Goal: Obtain resource: Download file/media

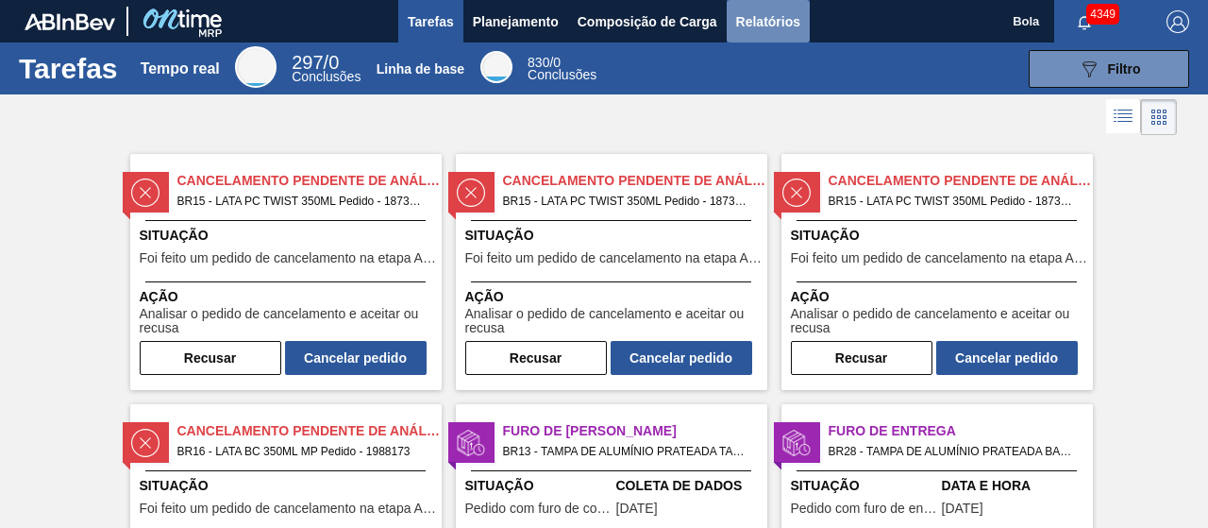
click at [783, 12] on font "Relatórios" at bounding box center [768, 21] width 64 height 23
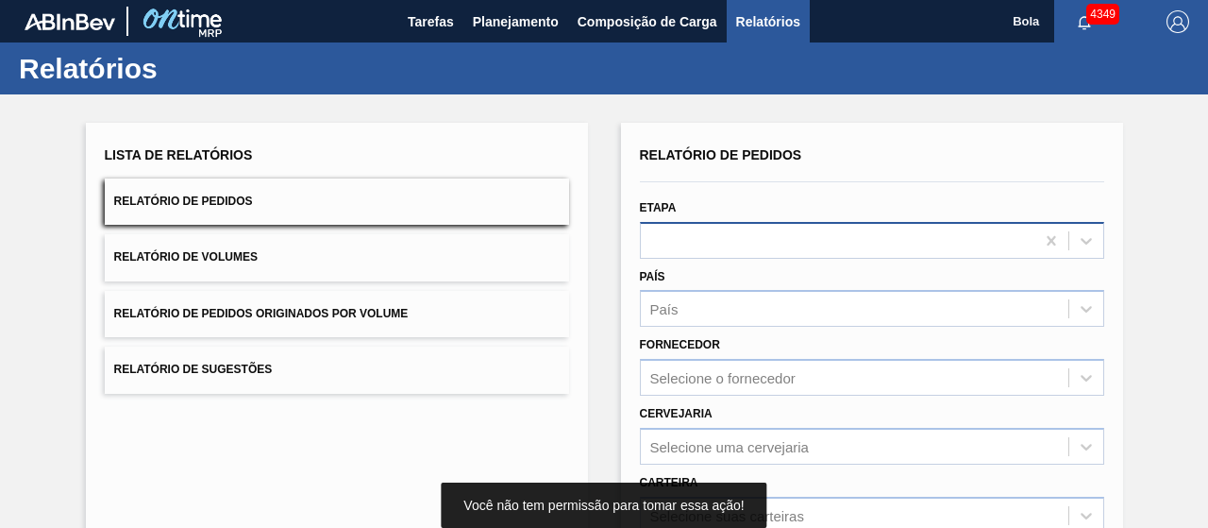
click at [718, 240] on div "Relatório de Pedidos Etapa País País Fornecedor Selecione o fornecedor Cervejar…" at bounding box center [872, 451] width 464 height 618
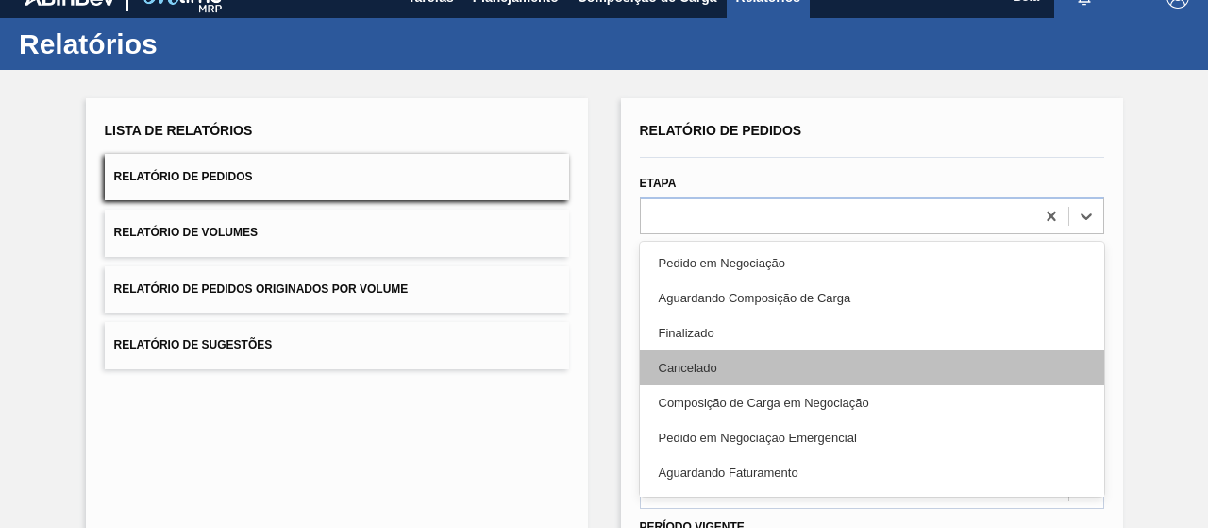
scroll to position [28, 0]
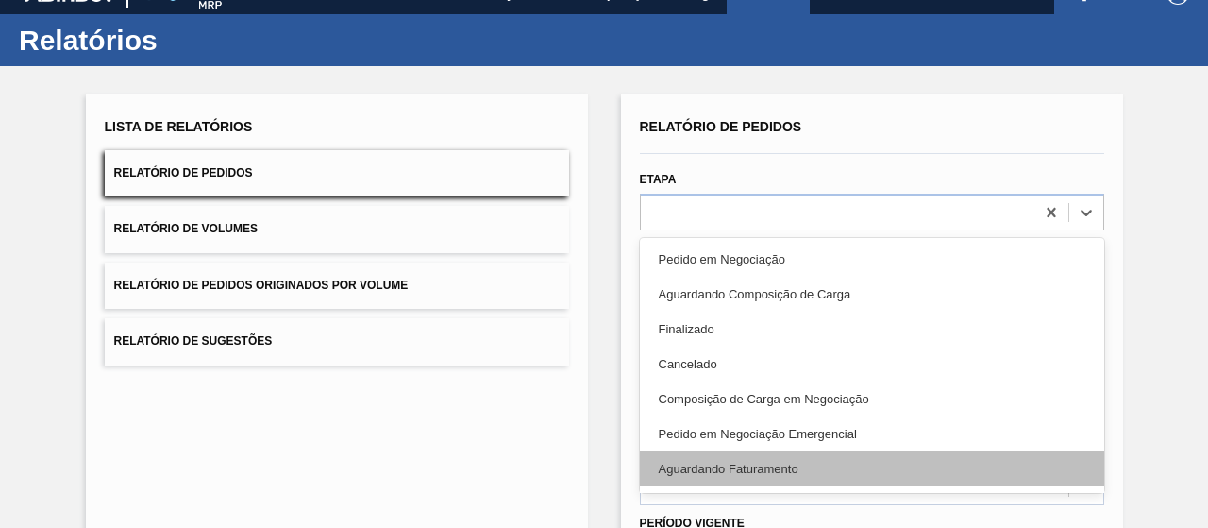
click at [746, 476] on div "Aguardando Faturamento" at bounding box center [872, 468] width 464 height 35
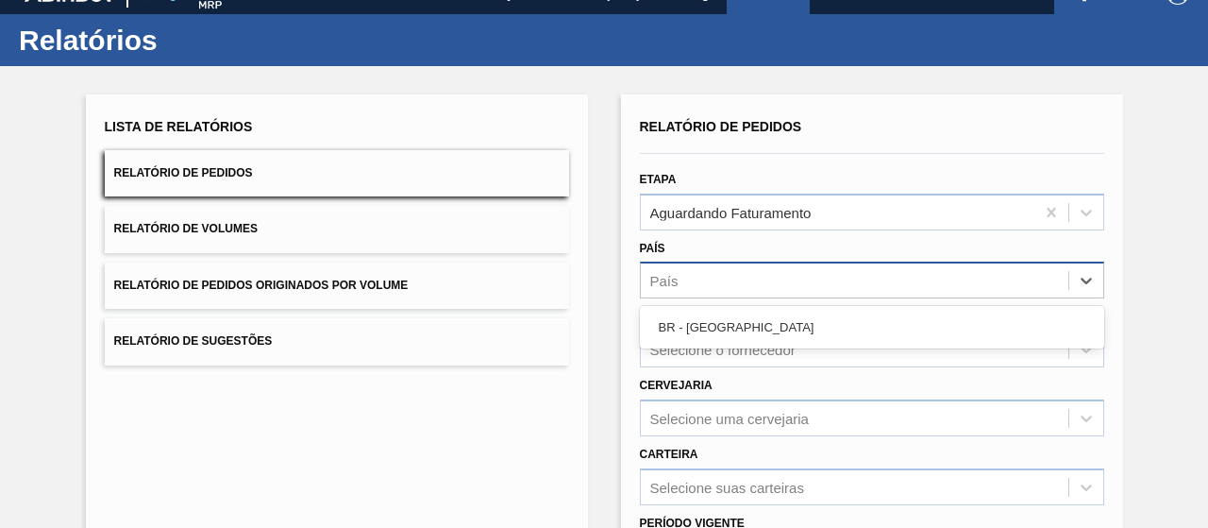
click at [721, 275] on div "País" at bounding box center [855, 280] width 428 height 27
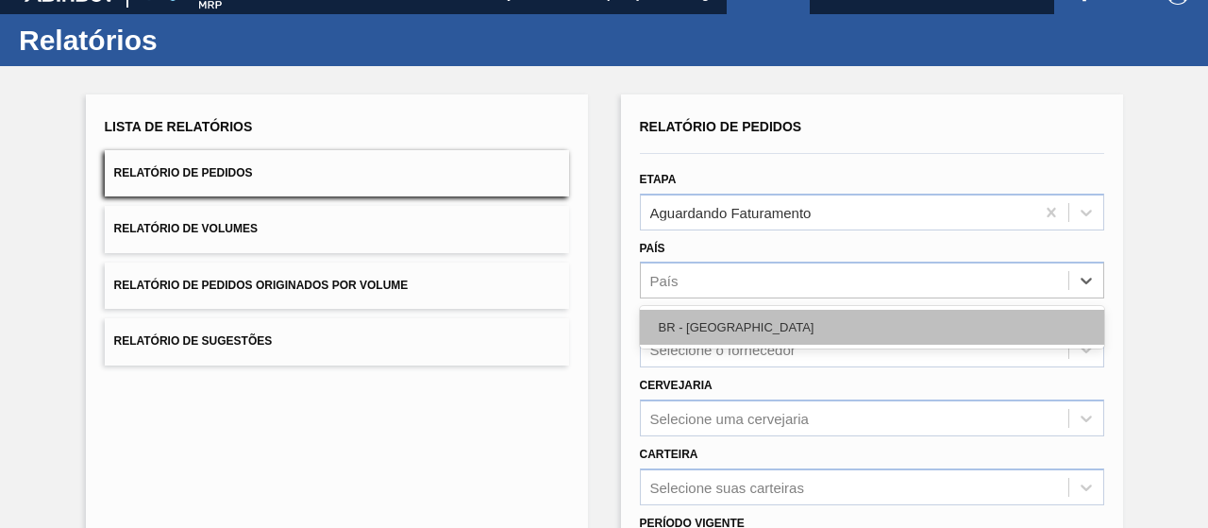
click at [718, 327] on div "BR - [GEOGRAPHIC_DATA]" at bounding box center [872, 327] width 464 height 35
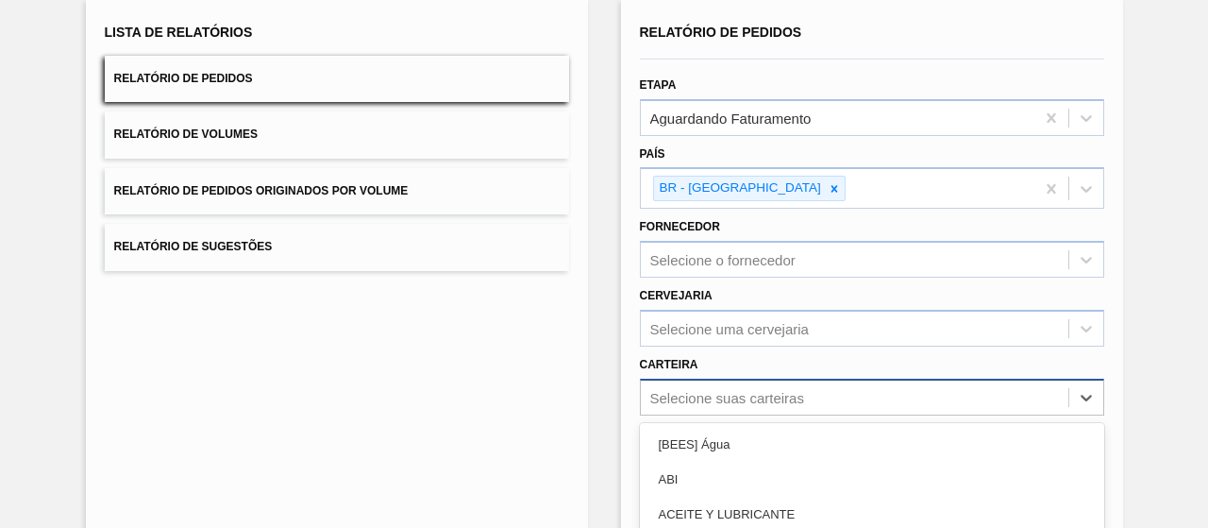
scroll to position [306, 0]
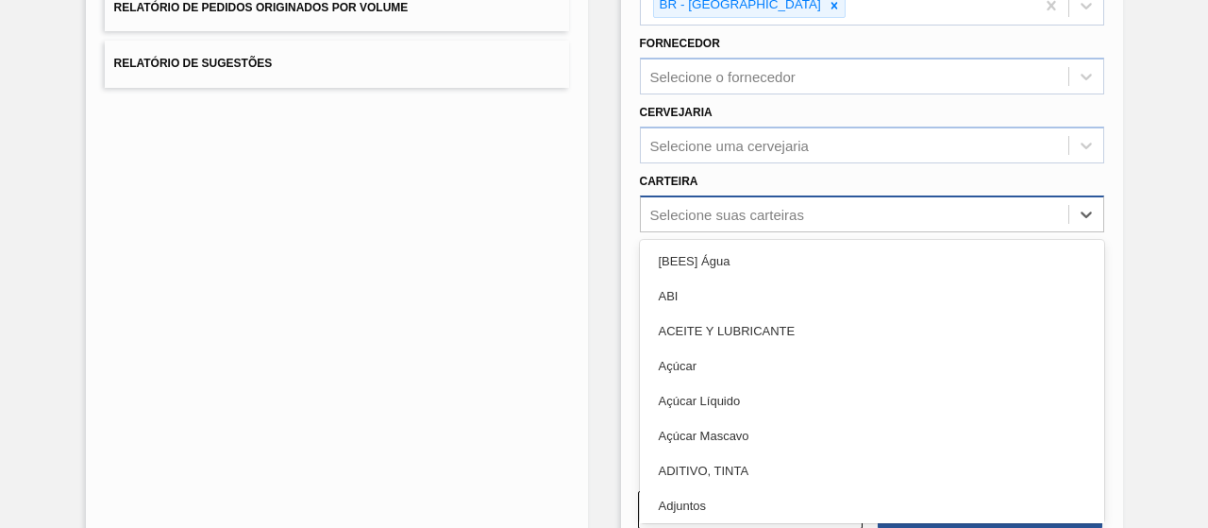
click at [697, 232] on div "option Açúcar Líquido focused, 5 of 101. 101 results available. Use Up and Down…" at bounding box center [872, 213] width 464 height 37
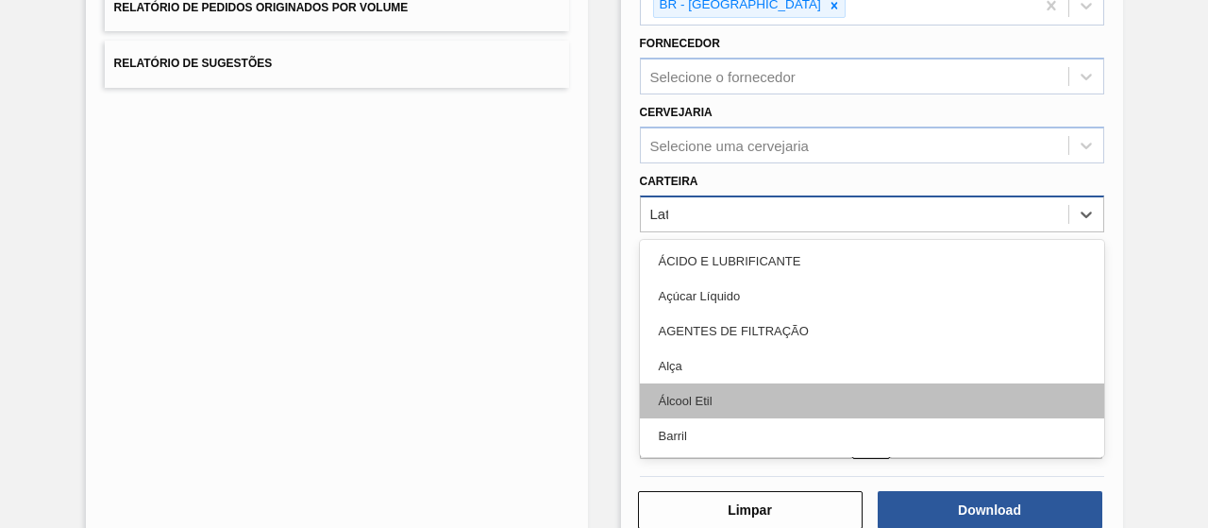
type input "La"
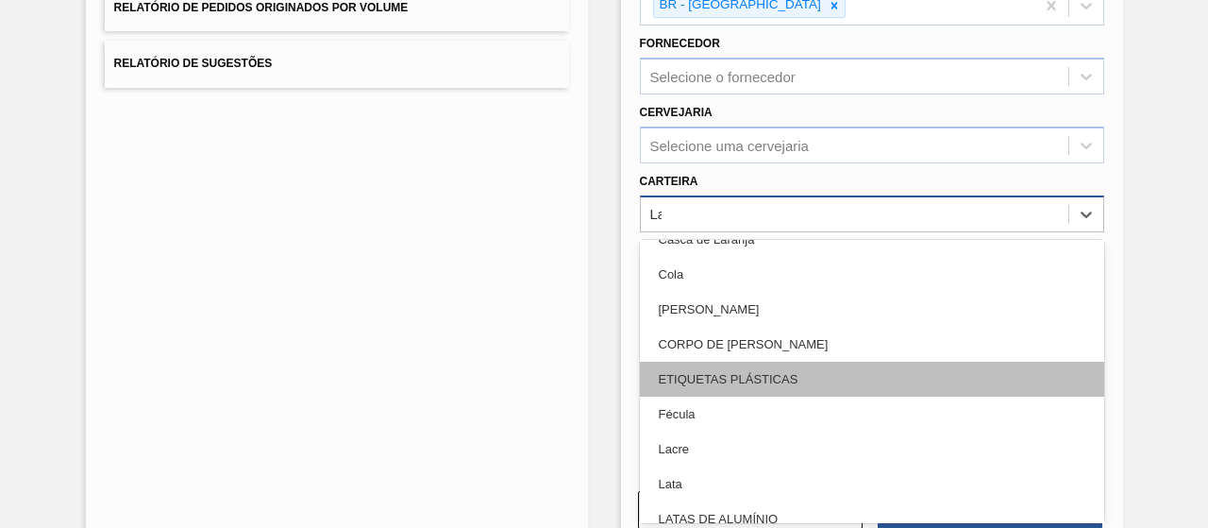
scroll to position [94, 0]
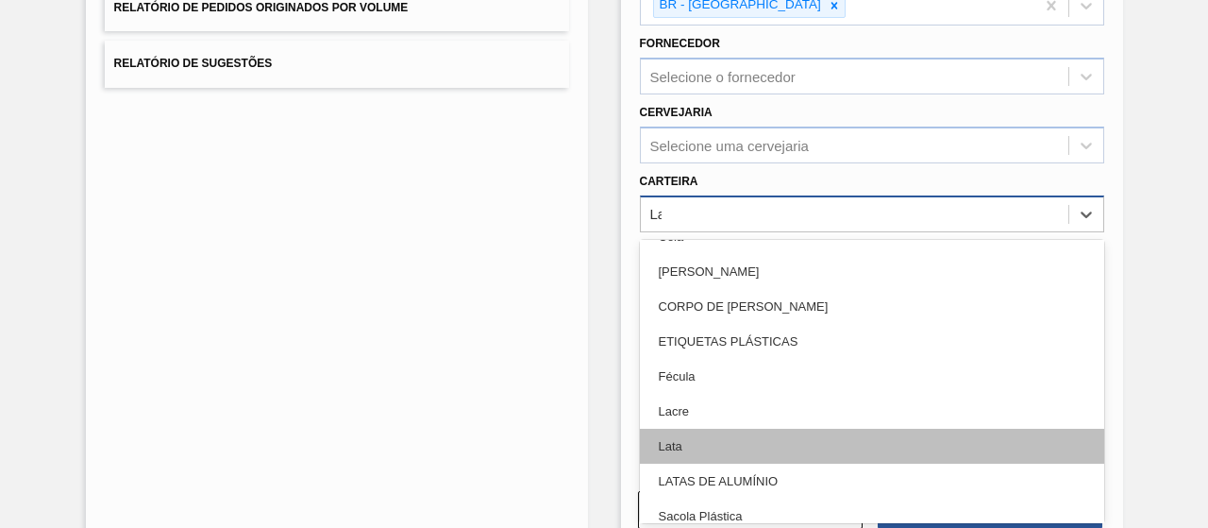
click at [694, 437] on div "Lata" at bounding box center [872, 445] width 464 height 35
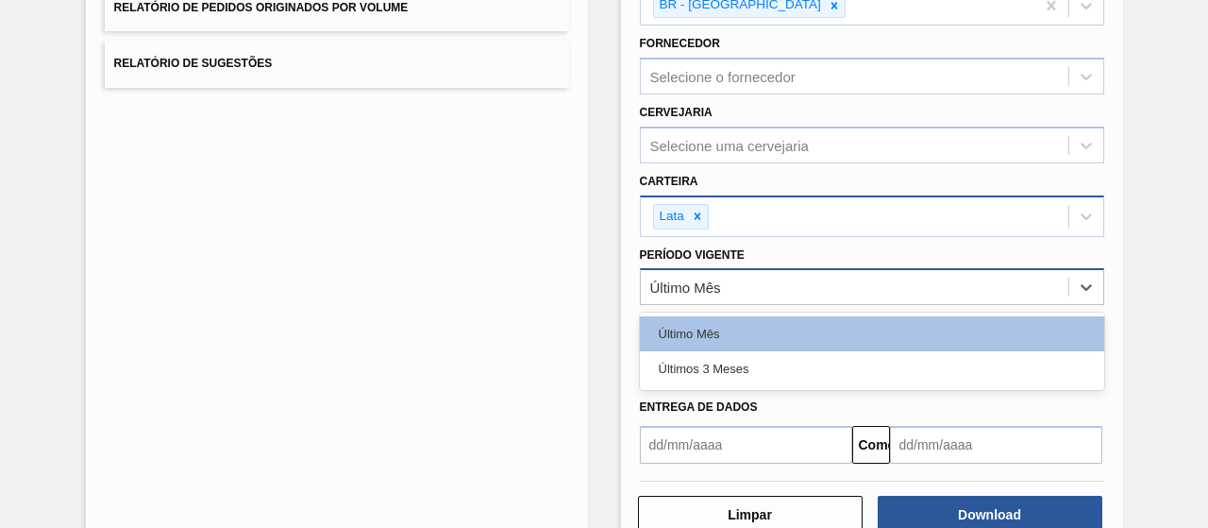
click at [709, 279] on font "Último Mês" at bounding box center [685, 287] width 71 height 16
click at [719, 364] on font "Últimos 3 meses" at bounding box center [704, 368] width 91 height 14
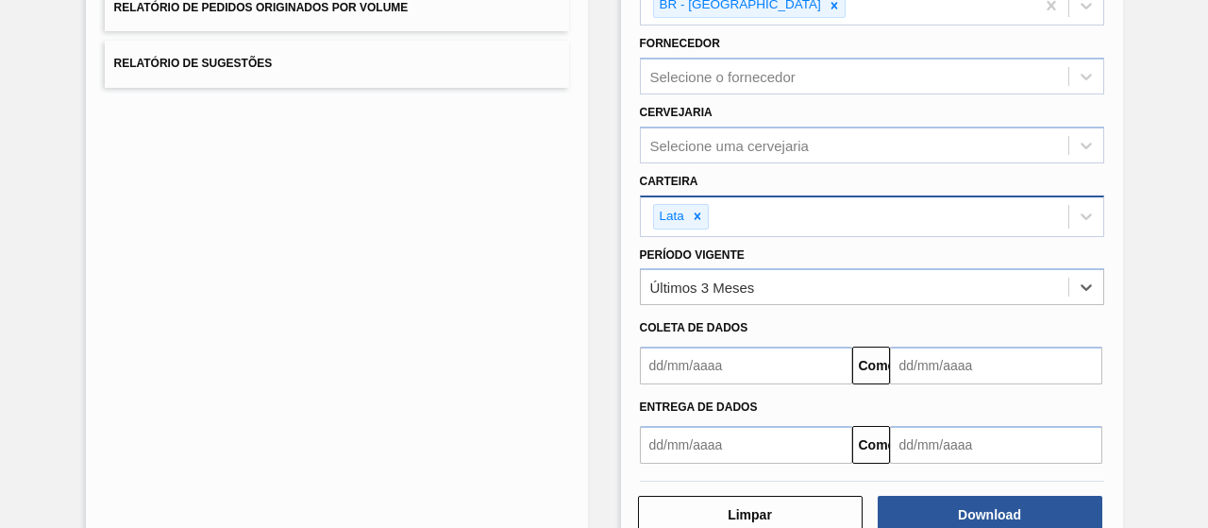
click at [712, 361] on input "text" at bounding box center [746, 365] width 212 height 38
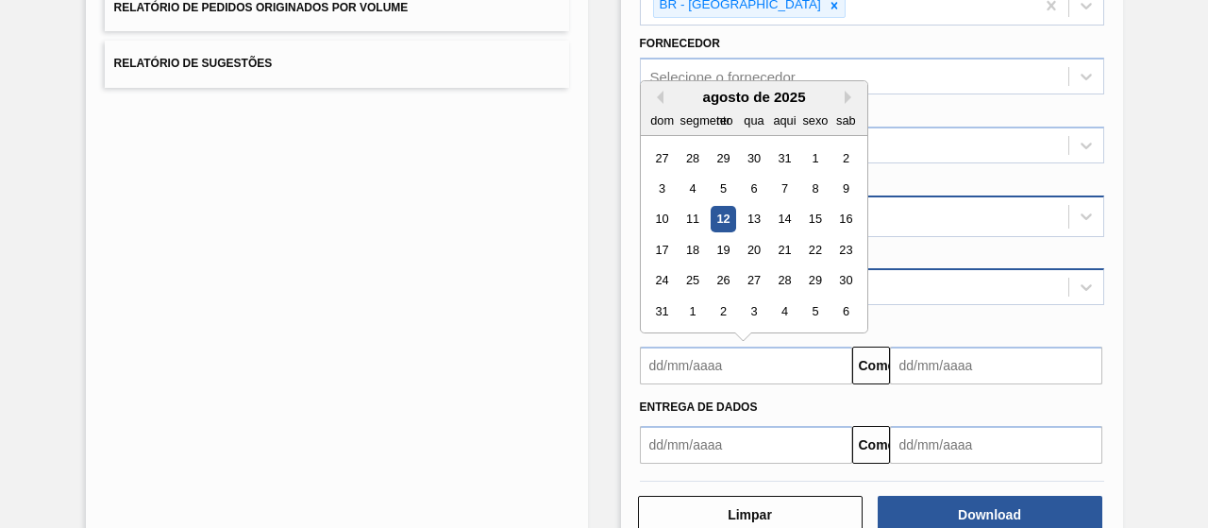
drag, startPoint x: 728, startPoint y: 210, endPoint x: 886, endPoint y: 282, distance: 174.0
click at [727, 212] on font "12" at bounding box center [722, 219] width 13 height 14
type input "[DATE]"
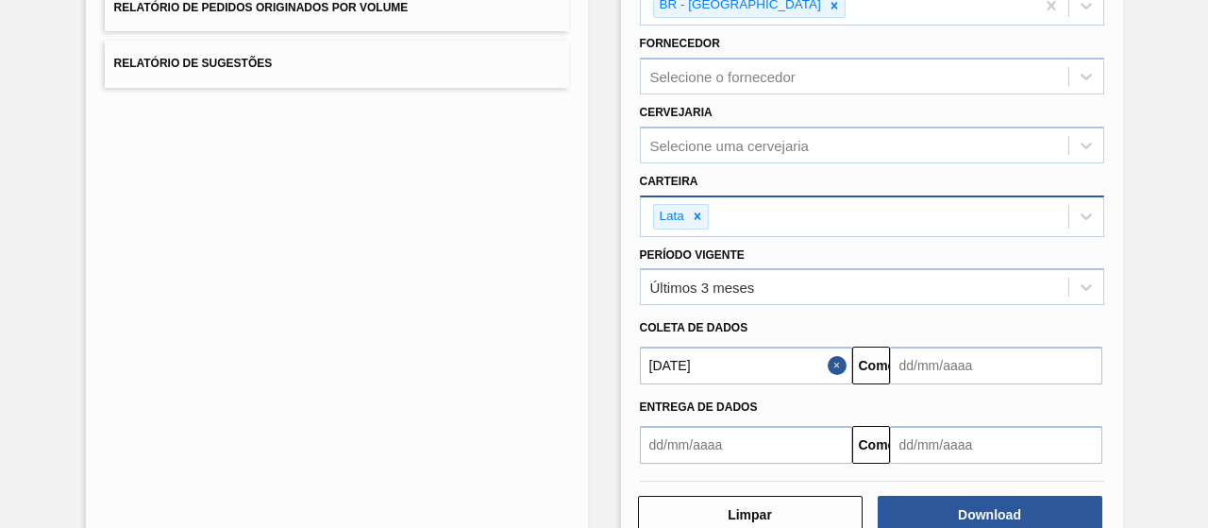
click at [961, 365] on input "text" at bounding box center [996, 365] width 212 height 38
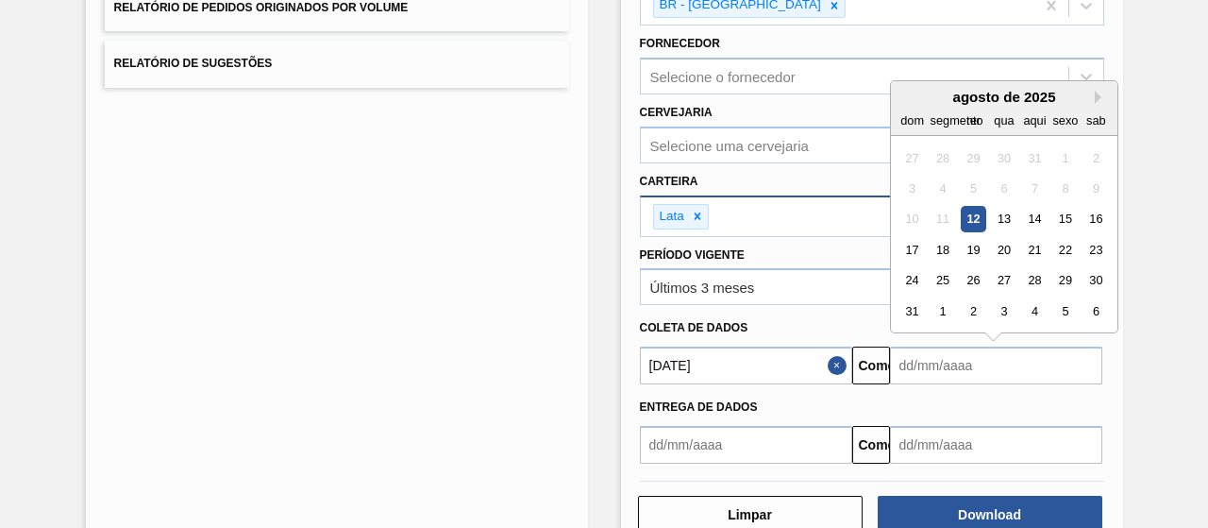
click at [1092, 96] on div "agosto de 2025" at bounding box center [1004, 97] width 226 height 16
click at [1095, 92] on button "Próximo mês" at bounding box center [1101, 97] width 13 height 13
click at [915, 210] on div "12" at bounding box center [911, 219] width 25 height 25
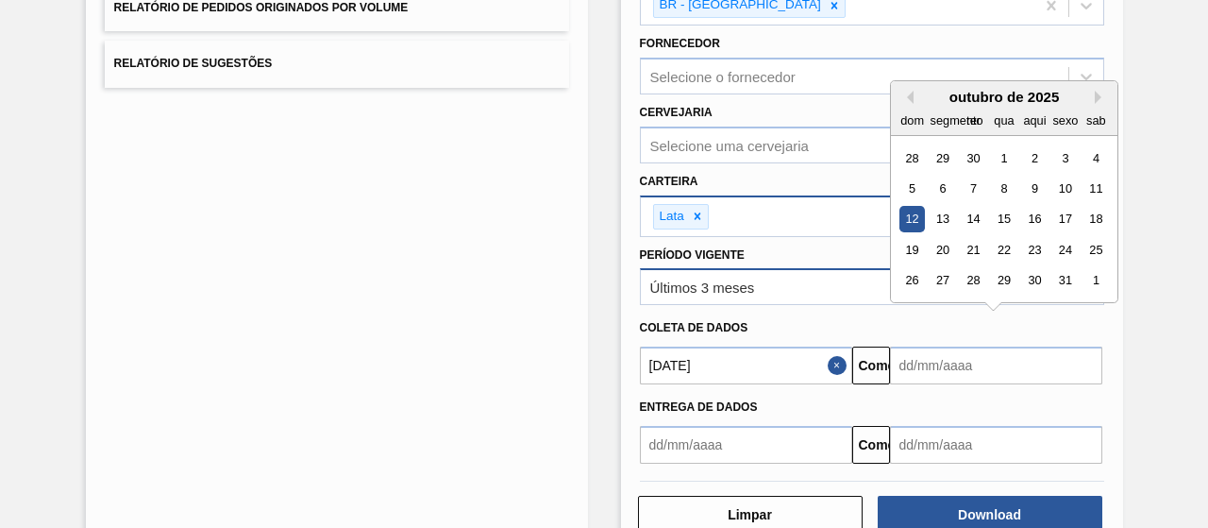
type input "[DATE]"
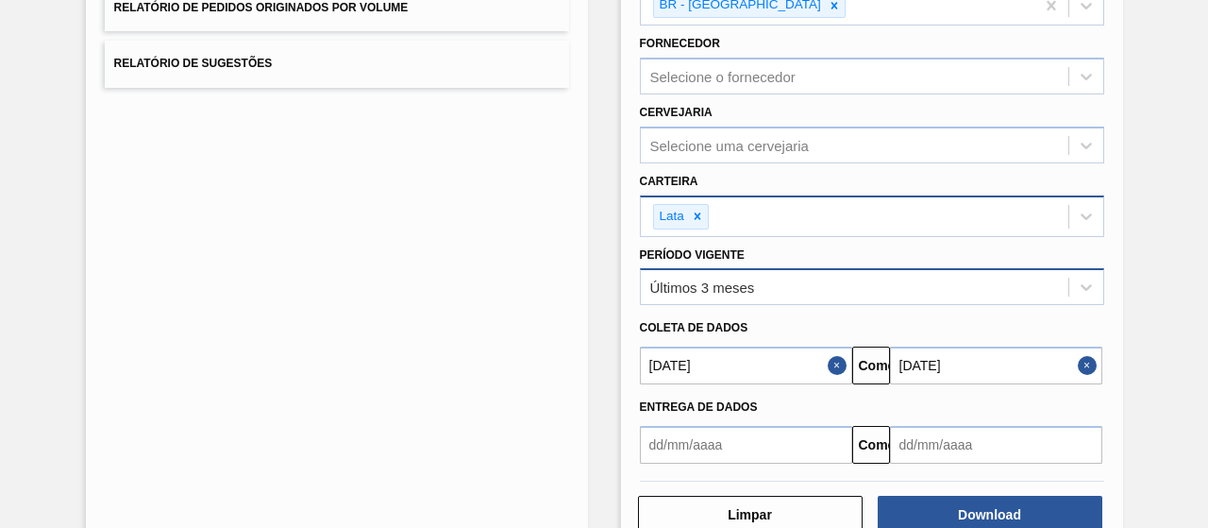
scroll to position [352, 0]
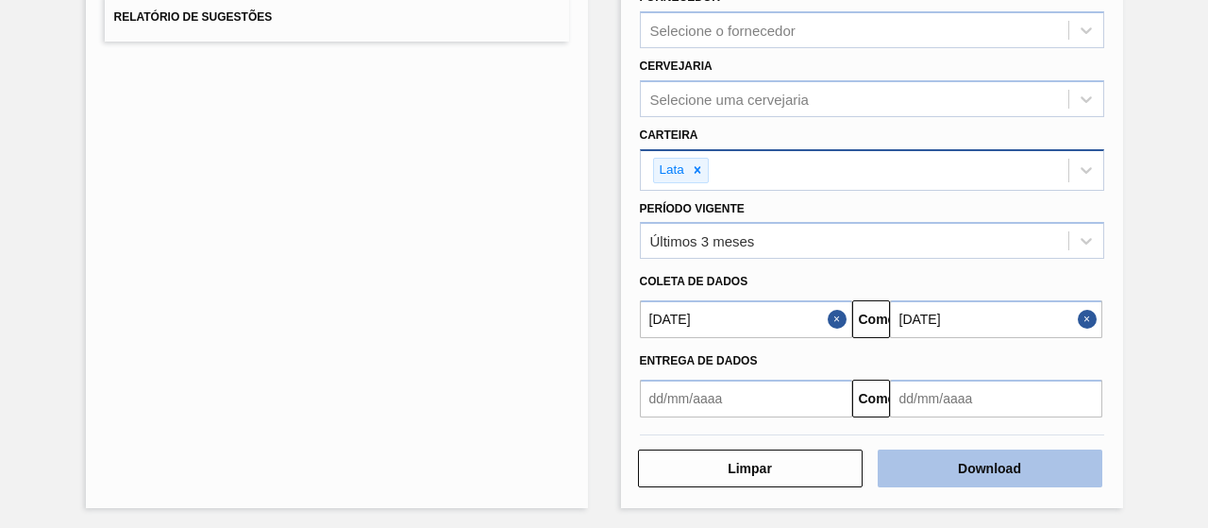
click at [980, 466] on font "Download" at bounding box center [989, 468] width 63 height 15
